Goal: Understand process/instructions

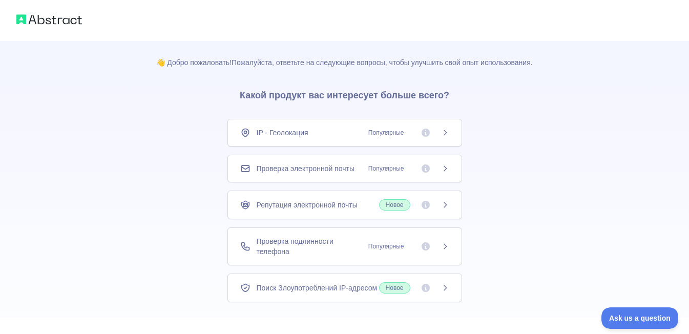
scroll to position [51, 0]
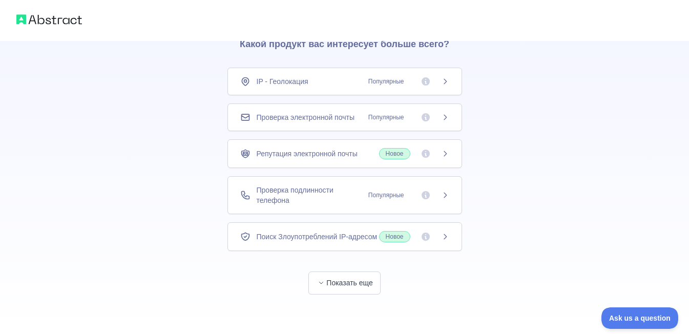
click at [359, 278] on span "Показать еще" at bounding box center [344, 273] width 234 height 44
click at [355, 283] on button "Показать еще" at bounding box center [344, 282] width 72 height 23
click at [392, 76] on span "Популярные" at bounding box center [386, 81] width 48 height 10
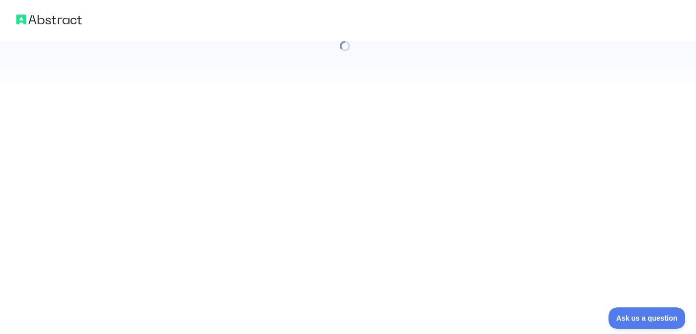
click at [446, 82] on div at bounding box center [348, 46] width 696 height 92
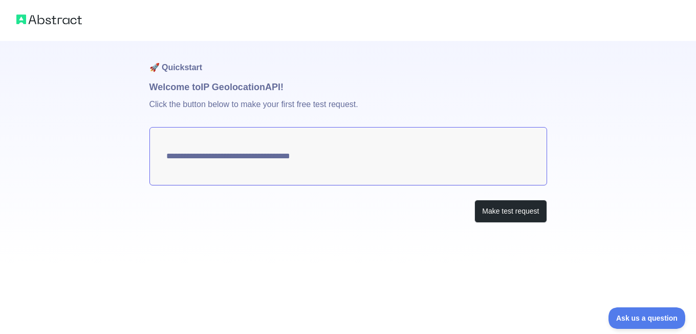
type textarea "**********"
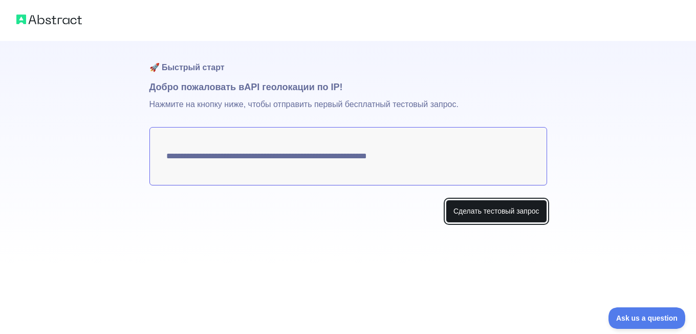
click at [457, 213] on ya-tr-span "Сделать тестовый запрос" at bounding box center [497, 211] width 86 height 10
